Goal: Task Accomplishment & Management: Manage account settings

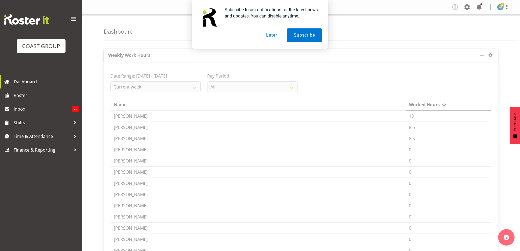
click at [270, 35] on button "Later" at bounding box center [271, 35] width 25 height 14
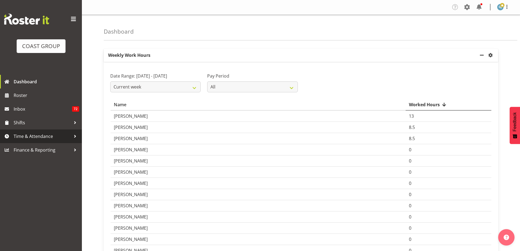
click at [76, 135] on div at bounding box center [75, 136] width 8 height 8
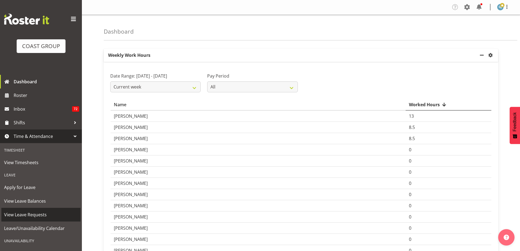
click at [49, 213] on span "View Leave Requests" at bounding box center [41, 214] width 74 height 8
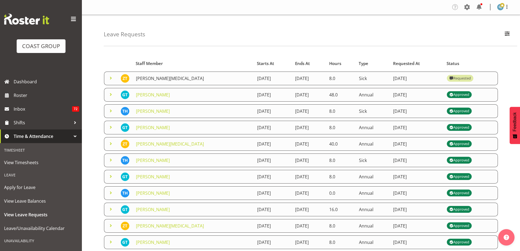
click at [155, 80] on link "Zachary Thrush" at bounding box center [170, 78] width 68 height 6
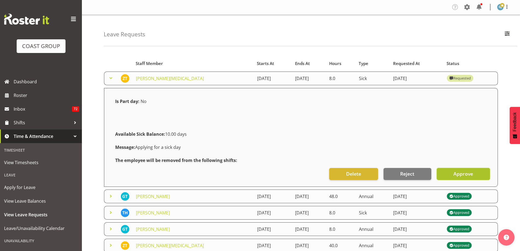
click at [470, 175] on span "Approve" at bounding box center [463, 173] width 20 height 7
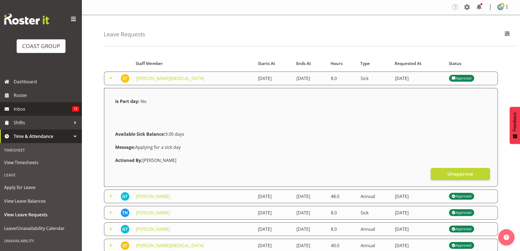
click at [29, 109] on span "Inbox" at bounding box center [43, 109] width 58 height 8
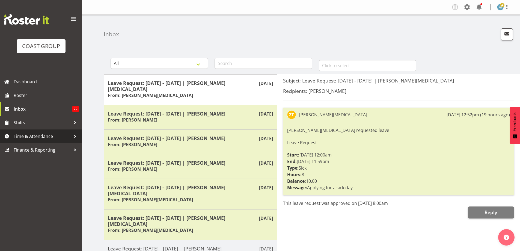
click at [72, 136] on div at bounding box center [75, 136] width 8 height 8
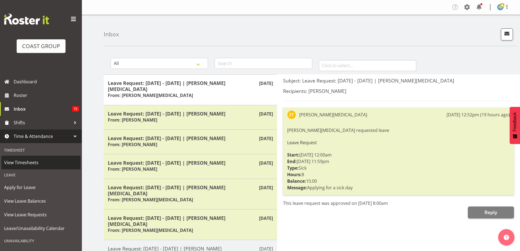
click at [55, 162] on span "View Timesheets" at bounding box center [41, 162] width 74 height 8
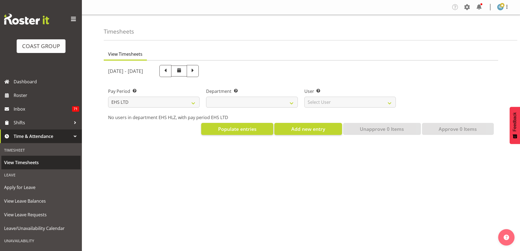
select select "7"
select select
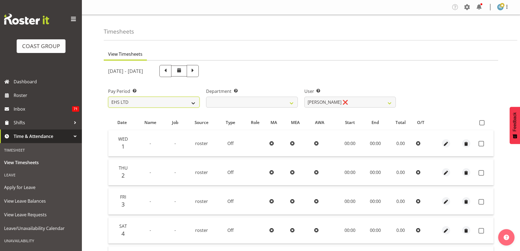
click at [193, 103] on select "SLP LTD EHS LTD DW LTD VEHICLES Carlton Events [PERSON_NAME] 120 Limited Wellin…" at bounding box center [153, 102] width 91 height 11
select select "149"
click at [108, 97] on select "SLP LTD EHS LTD DW LTD VEHICLES Carlton Events [PERSON_NAME] 120 Limited Wellin…" at bounding box center [153, 102] width 91 height 11
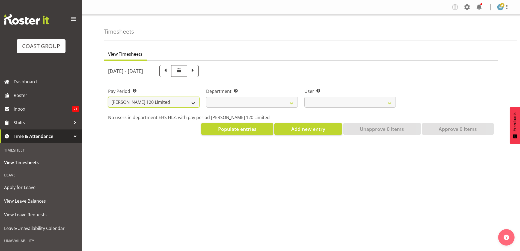
select select
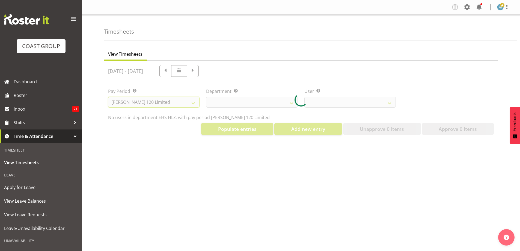
select select
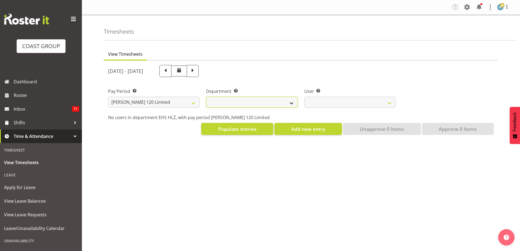
click at [292, 103] on select "[PERSON_NAME]" at bounding box center [251, 102] width 91 height 11
select select "751"
click at [206, 97] on select "[PERSON_NAME]" at bounding box center [251, 102] width 91 height 11
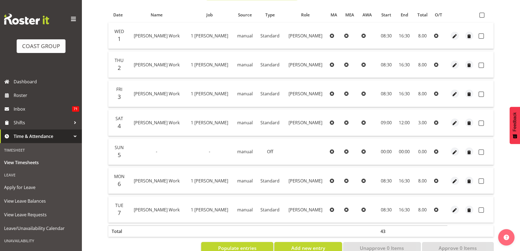
scroll to position [68, 0]
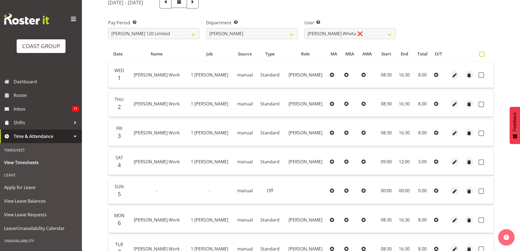
click at [482, 54] on span at bounding box center [481, 54] width 5 height 5
click at [482, 54] on input "checkbox" at bounding box center [481, 54] width 4 height 4
checkbox input "true"
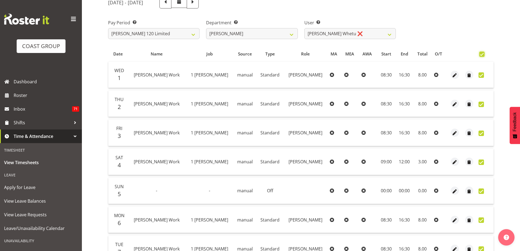
checkbox input "true"
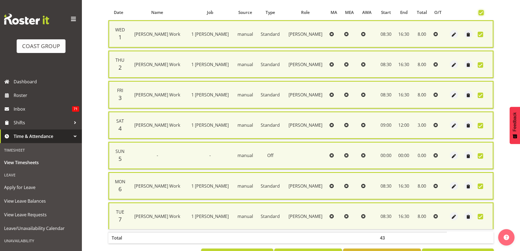
scroll to position [132, 0]
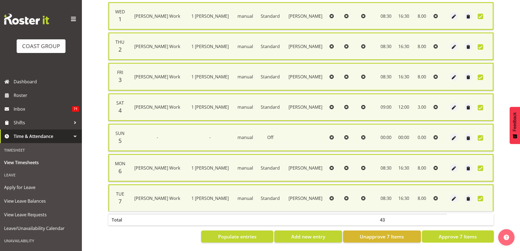
click at [462, 234] on span "Approve 7 Items" at bounding box center [457, 236] width 38 height 7
checkbox input "false"
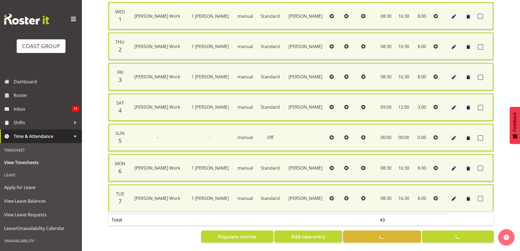
checkbox input "false"
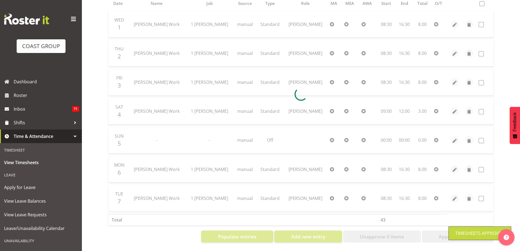
scroll to position [96, 0]
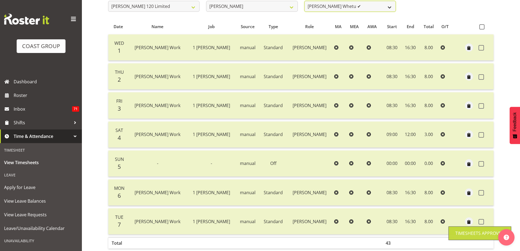
click at [389, 7] on select "[PERSON_NAME] Whetu ✔ [PERSON_NAME] ❌ [PERSON_NAME] ❌ [PERSON_NAME] ❌ [PERSON_N…" at bounding box center [349, 6] width 91 height 11
select select "11356"
click at [304, 1] on select "[PERSON_NAME] Whetu ✔ [PERSON_NAME] ❌ [PERSON_NAME] ❌ [PERSON_NAME] ❌ [PERSON_N…" at bounding box center [349, 6] width 91 height 11
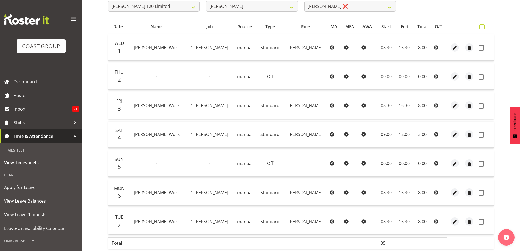
click at [481, 26] on span at bounding box center [481, 26] width 5 height 5
click at [481, 26] on input "checkbox" at bounding box center [481, 27] width 4 height 4
checkbox input "true"
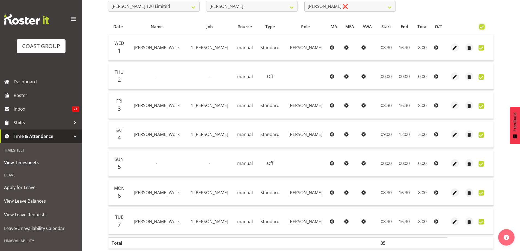
checkbox input "true"
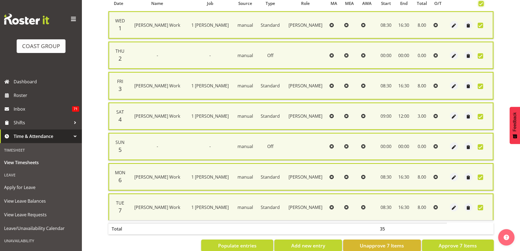
scroll to position [132, 0]
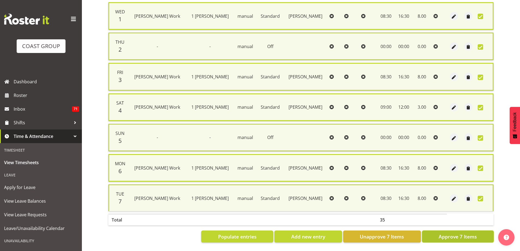
click at [458, 233] on span "Approve 7 Items" at bounding box center [457, 236] width 38 height 7
checkbox input "false"
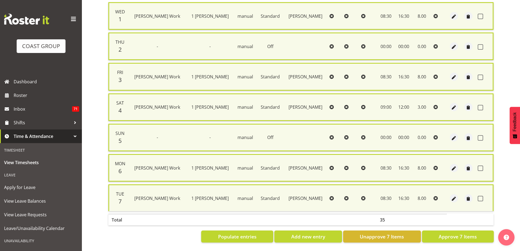
checkbox input "false"
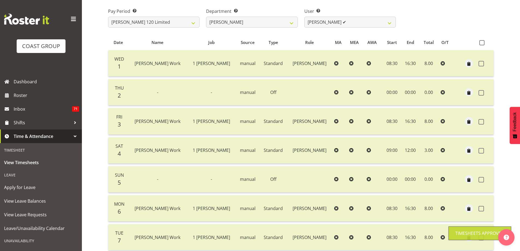
scroll to position [41, 0]
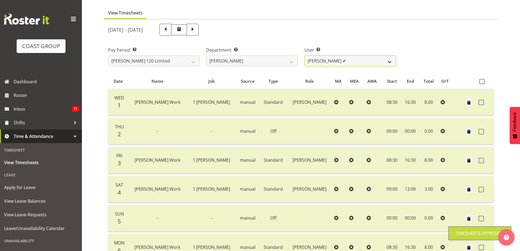
click at [389, 62] on select "[PERSON_NAME] Whetu ✔ [PERSON_NAME] ✔ [PERSON_NAME] ❌ [PERSON_NAME] ❌ [PERSON_N…" at bounding box center [349, 60] width 91 height 11
select select "10438"
click at [304, 55] on select "[PERSON_NAME] Whetu ✔ [PERSON_NAME] ✔ [PERSON_NAME] ❌ [PERSON_NAME] ❌ [PERSON_N…" at bounding box center [349, 60] width 91 height 11
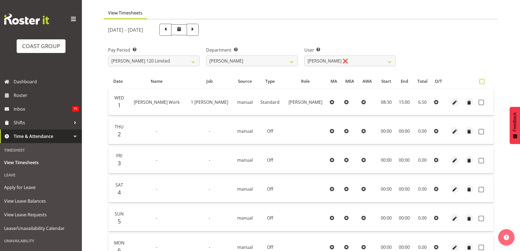
click at [481, 81] on span at bounding box center [481, 81] width 5 height 5
click at [481, 81] on input "checkbox" at bounding box center [481, 82] width 4 height 4
checkbox input "true"
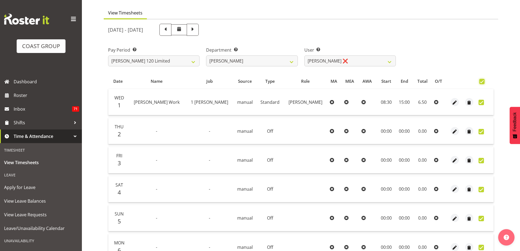
checkbox input "true"
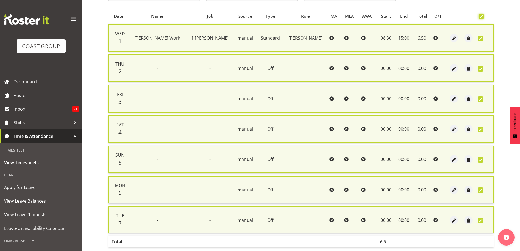
scroll to position [132, 0]
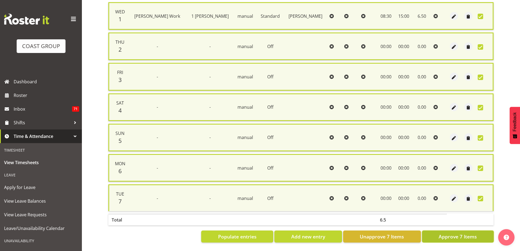
click at [469, 236] on button "Approve 7 Items" at bounding box center [458, 236] width 72 height 12
checkbox input "false"
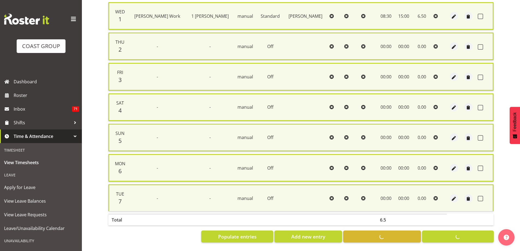
checkbox input "false"
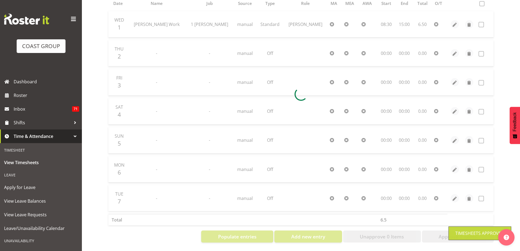
scroll to position [14, 0]
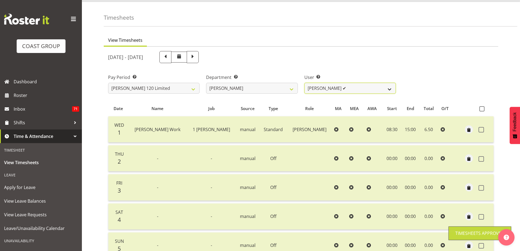
click at [390, 88] on select "[PERSON_NAME] Whetu ✔ [PERSON_NAME] ✔ [PERSON_NAME] ✔ [PERSON_NAME] ❌ [PERSON_N…" at bounding box center [349, 88] width 91 height 11
select select "9928"
click at [304, 83] on select "[PERSON_NAME] Whetu ✔ [PERSON_NAME] ✔ [PERSON_NAME] ✔ [PERSON_NAME] ❌ [PERSON_N…" at bounding box center [349, 88] width 91 height 11
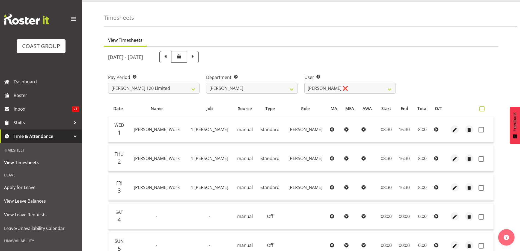
click at [483, 108] on span at bounding box center [481, 108] width 5 height 5
click at [482, 108] on input "checkbox" at bounding box center [481, 109] width 4 height 4
checkbox input "true"
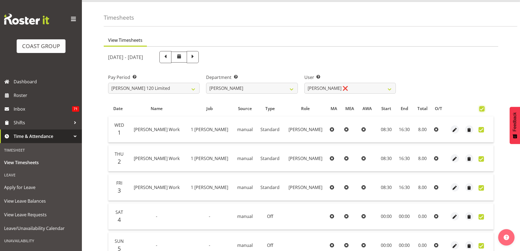
checkbox input "true"
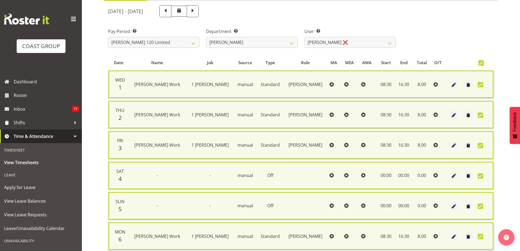
scroll to position [132, 0]
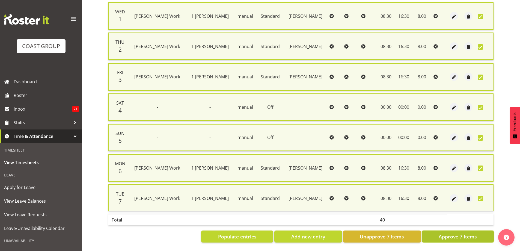
click at [451, 233] on span "Approve 7 Items" at bounding box center [457, 236] width 38 height 7
checkbox input "false"
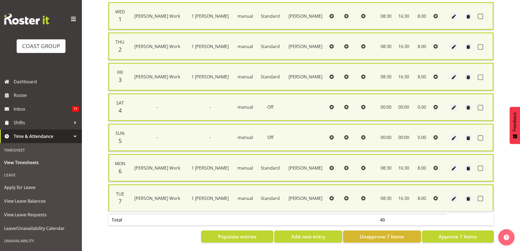
checkbox input "false"
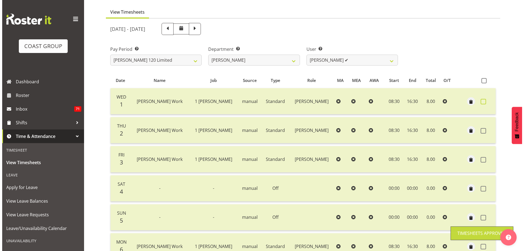
scroll to position [41, 0]
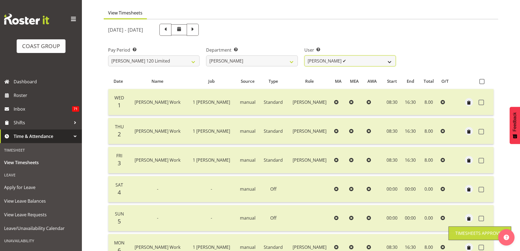
click at [389, 61] on select "[PERSON_NAME] Whetu ✔ [PERSON_NAME] ✔ [PERSON_NAME] ✔ [PERSON_NAME] ✔ [PERSON_N…" at bounding box center [349, 60] width 91 height 11
select select "9929"
click at [304, 55] on select "[PERSON_NAME] Whetu ✔ [PERSON_NAME] ✔ [PERSON_NAME] ✔ [PERSON_NAME] ✔ [PERSON_N…" at bounding box center [349, 60] width 91 height 11
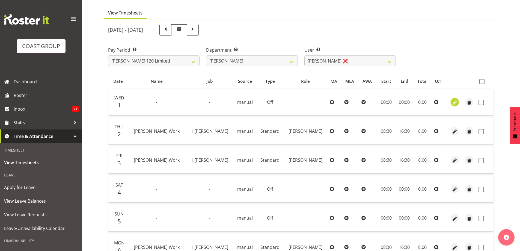
click at [455, 103] on span "button" at bounding box center [454, 102] width 6 height 6
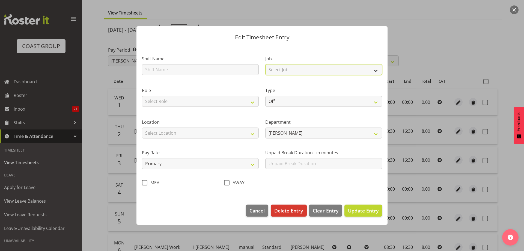
click at [376, 69] on select "Select Job 1 Carlton Events 1 [PERSON_NAME][GEOGRAPHIC_DATA] 1 [PERSON_NAME][GE…" at bounding box center [323, 69] width 117 height 11
select select "7031"
click at [265, 64] on select "Select Job 1 Carlton Events 1 [PERSON_NAME][GEOGRAPHIC_DATA] 1 [PERSON_NAME][GE…" at bounding box center [323, 69] width 117 height 11
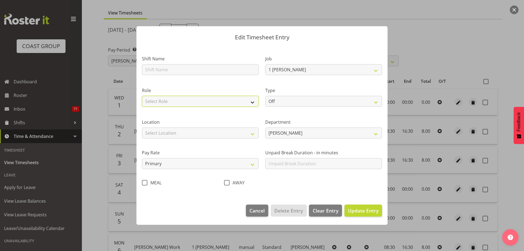
click at [252, 103] on select "Select Role [PERSON_NAME]" at bounding box center [200, 101] width 117 height 11
select select "1338"
click at [142, 96] on select "Select Role [PERSON_NAME]" at bounding box center [200, 101] width 117 height 11
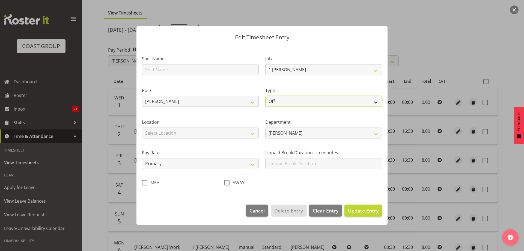
click at [376, 102] on select "Off Standard Public Holiday Public Holiday (Worked) Day In Lieu Annual Leave Si…" at bounding box center [323, 101] width 117 height 11
select select "Annual"
click at [265, 96] on select "Off Standard Public Holiday Public Holiday (Worked) Day In Lieu Annual Leave Si…" at bounding box center [323, 101] width 117 height 11
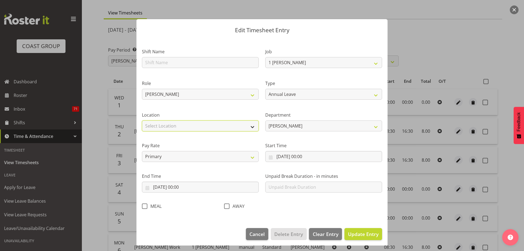
click at [251, 128] on select "Select Location [GEOGRAPHIC_DATA] EVENTS [PERSON_NAME][GEOGRAPHIC_DATA] [GEOGRA…" at bounding box center [200, 125] width 117 height 11
select select "1074"
click at [142, 120] on select "Select Location [GEOGRAPHIC_DATA] EVENTS [PERSON_NAME][GEOGRAPHIC_DATA] [GEOGRA…" at bounding box center [200, 125] width 117 height 11
click at [306, 157] on input "[DATE] 00:00" at bounding box center [323, 156] width 117 height 11
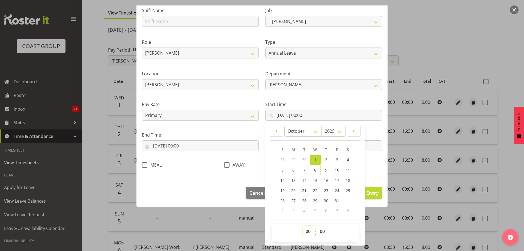
click at [306, 233] on select "00 01 02 03 04 05 06 07 08 09 10 11 12 13 14 15 16 17 18 19 20 21 22 23" at bounding box center [308, 231] width 12 height 11
select select "8"
click at [302, 226] on select "00 01 02 03 04 05 06 07 08 09 10 11 12 13 14 15 16 17 18 19 20 21 22 23" at bounding box center [308, 231] width 12 height 11
type input "[DATE] 08:00"
click at [320, 233] on select "00 01 02 03 04 05 06 07 08 09 10 11 12 13 14 15 16 17 18 19 20 21 22 23 24 25 2…" at bounding box center [323, 231] width 12 height 11
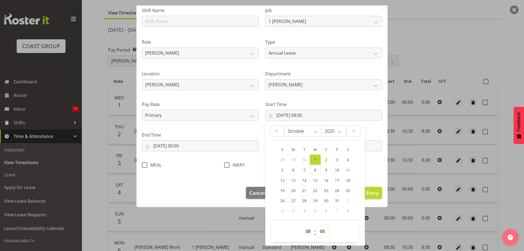
select select "30"
click at [317, 226] on select "00 01 02 03 04 05 06 07 08 09 10 11 12 13 14 15 16 17 18 19 20 21 22 23 24 25 2…" at bounding box center [323, 231] width 12 height 11
type input "[DATE] 08:30"
click at [181, 146] on input "[DATE] 00:00" at bounding box center [200, 145] width 117 height 11
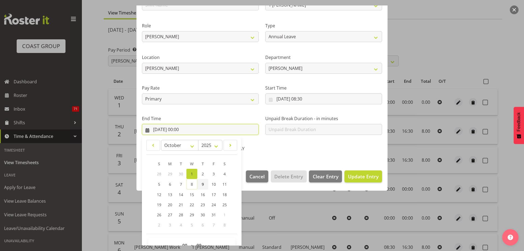
scroll to position [72, 0]
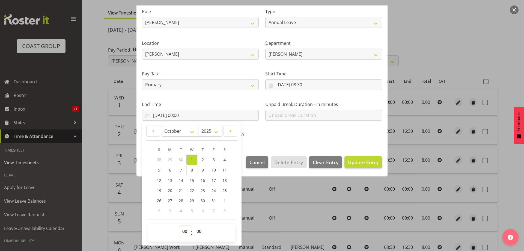
click at [186, 230] on select "00 01 02 03 04 05 06 07 08 09 10 11 12 13 14 15 16 17 18 19 20 21 22 23" at bounding box center [185, 231] width 12 height 11
select select "16"
click at [179, 226] on select "00 01 02 03 04 05 06 07 08 09 10 11 12 13 14 15 16 17 18 19 20 21 22 23" at bounding box center [185, 231] width 12 height 11
type input "[DATE] 16:00"
click at [198, 233] on select "00 01 02 03 04 05 06 07 08 09 10 11 12 13 14 15 16 17 18 19 20 21 22 23 24 25 2…" at bounding box center [199, 231] width 12 height 11
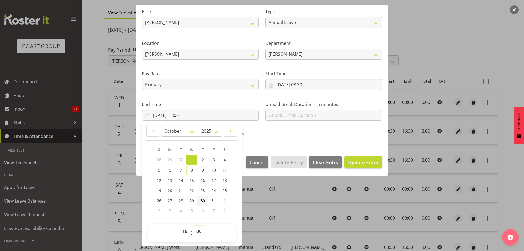
select select "30"
click at [193, 226] on select "00 01 02 03 04 05 06 07 08 09 10 11 12 13 14 15 16 17 18 19 20 21 22 23 24 25 2…" at bounding box center [199, 231] width 12 height 11
type input "[DATE] 16:30"
click at [354, 161] on span "Update Entry" at bounding box center [363, 162] width 31 height 7
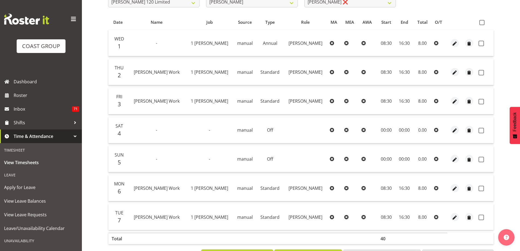
scroll to position [68, 0]
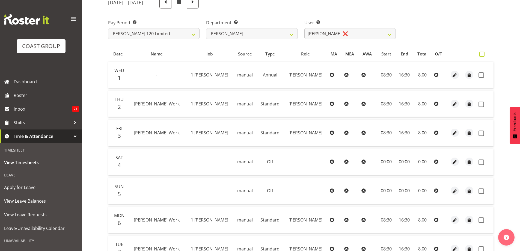
click at [482, 54] on span at bounding box center [481, 54] width 5 height 5
click at [482, 54] on input "checkbox" at bounding box center [481, 54] width 4 height 4
checkbox input "true"
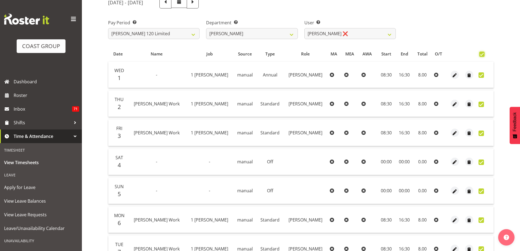
checkbox input "true"
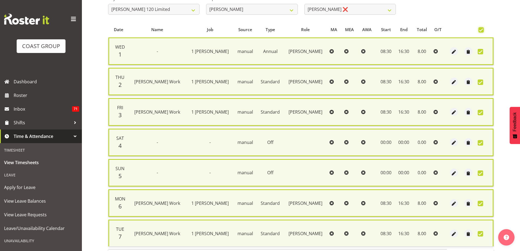
scroll to position [132, 0]
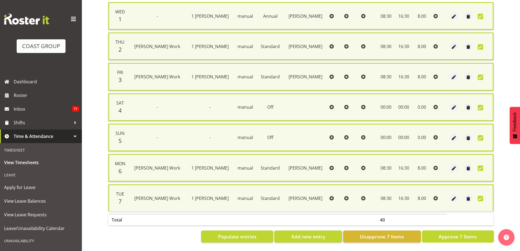
click at [442, 237] on button "Approve 7 Items" at bounding box center [458, 236] width 72 height 12
checkbox input "false"
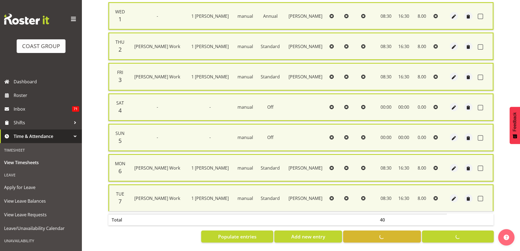
checkbox input "false"
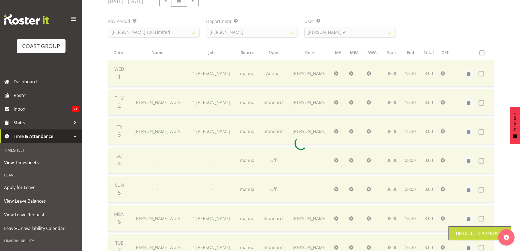
scroll to position [68, 0]
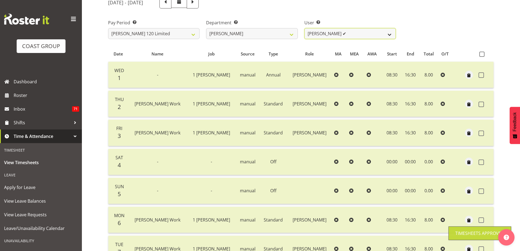
click at [390, 34] on select "[PERSON_NAME] Whetu ✔ [PERSON_NAME] ✔ [PERSON_NAME] ✔ [PERSON_NAME] ✔ [PERSON_N…" at bounding box center [349, 33] width 91 height 11
select select "9995"
click at [304, 28] on select "[PERSON_NAME] Whetu ✔ [PERSON_NAME] ✔ [PERSON_NAME] ✔ [PERSON_NAME] ✔ [PERSON_N…" at bounding box center [349, 33] width 91 height 11
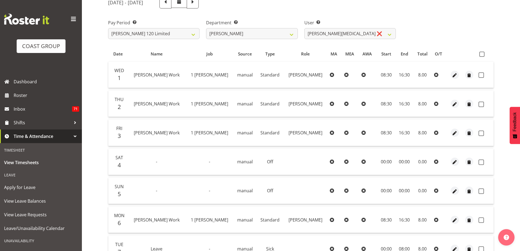
drag, startPoint x: 480, startPoint y: 53, endPoint x: 475, endPoint y: 56, distance: 5.6
click at [481, 53] on span at bounding box center [481, 54] width 5 height 5
click at [481, 53] on input "checkbox" at bounding box center [481, 54] width 4 height 4
checkbox input "true"
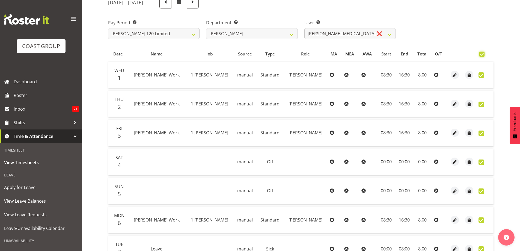
checkbox input "true"
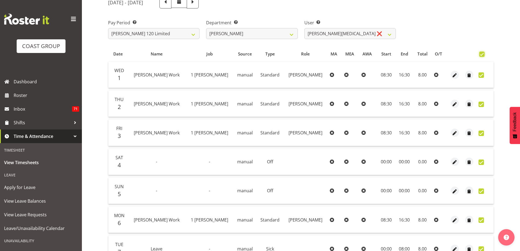
checkbox input "true"
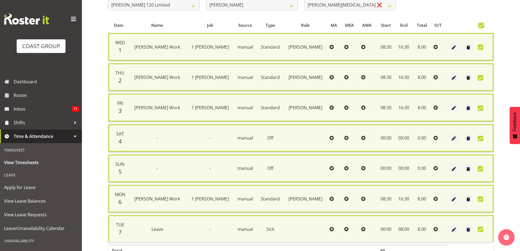
scroll to position [132, 0]
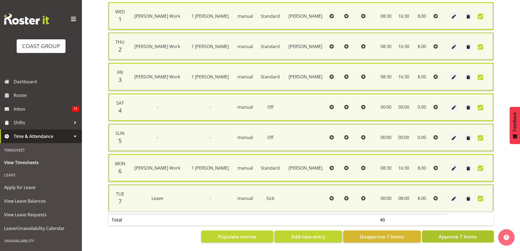
click at [458, 233] on span "Approve 7 Items" at bounding box center [457, 236] width 38 height 7
checkbox input "false"
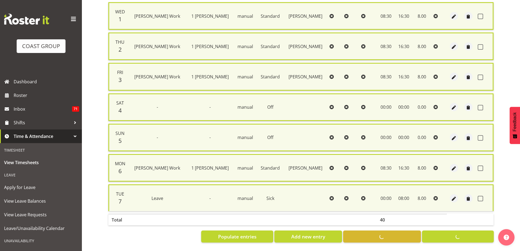
checkbox input "false"
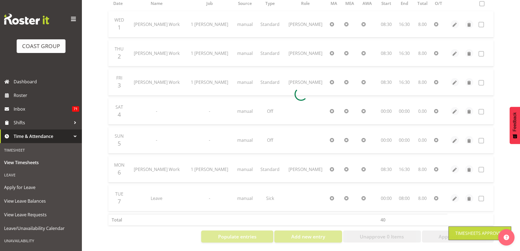
scroll to position [123, 0]
